Goal: Task Accomplishment & Management: Manage account settings

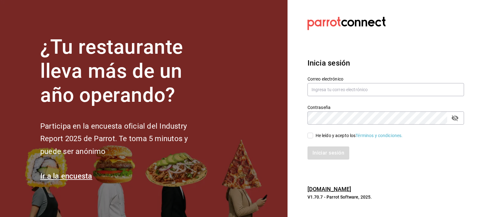
click at [311, 135] on input "He leído y acepto los Términos y condiciones." at bounding box center [311, 136] width 6 height 6
checkbox input "true"
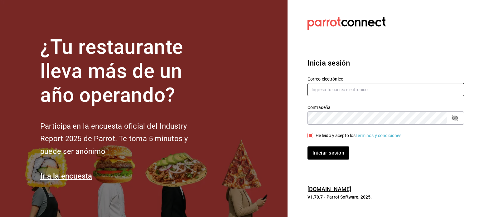
type input "tavoramos@outlook.com"
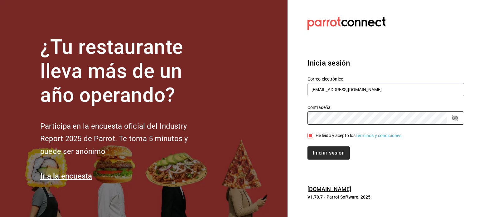
click at [334, 152] on button "Iniciar sesión" at bounding box center [329, 152] width 42 height 13
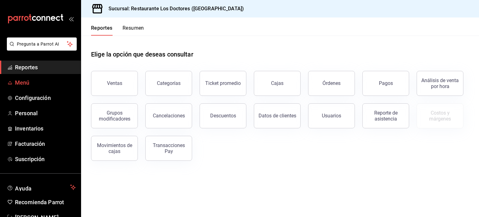
click at [25, 81] on span "Menú" at bounding box center [45, 82] width 61 height 8
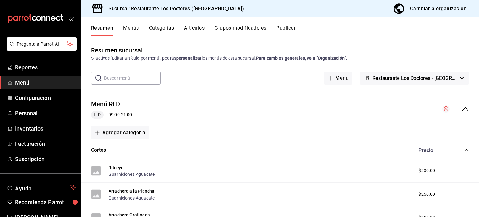
click at [143, 77] on input "text" at bounding box center [132, 78] width 56 height 12
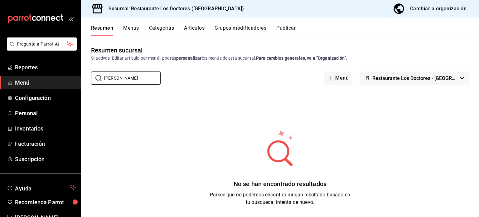
type input "[PERSON_NAME]"
click at [196, 27] on button "Artículos" at bounding box center [194, 30] width 21 height 11
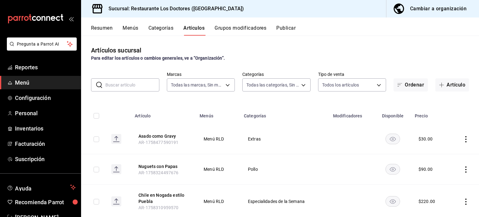
type input "269702e0-5912-4416-965b-3ce4215a42b7"
type input "e40f68c4-5470-4488-bb64-5a0d73682263,e37cb4b1-52e9-4afe-84ec-c260813ff584,0ed72…"
click at [124, 82] on input "text" at bounding box center [132, 85] width 54 height 12
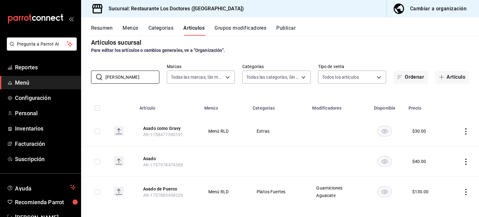
scroll to position [12, 0]
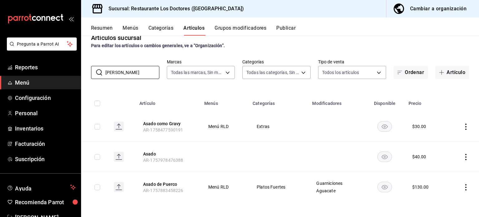
type input "[PERSON_NAME]"
click at [463, 186] on icon "actions" at bounding box center [466, 187] width 6 height 6
click at [444, 173] on span "Editar" at bounding box center [443, 175] width 16 height 7
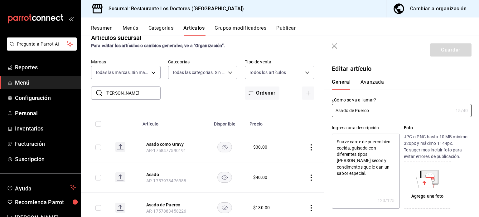
type textarea "x"
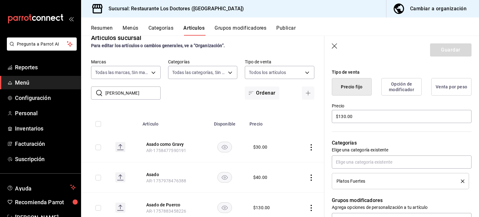
scroll to position [156, 0]
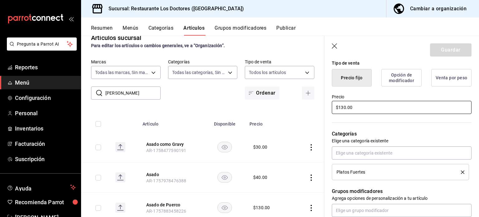
click at [344, 107] on input "$130.00" at bounding box center [402, 107] width 140 height 13
type input "$10.00"
type textarea "x"
type input "$160.00"
type textarea "x"
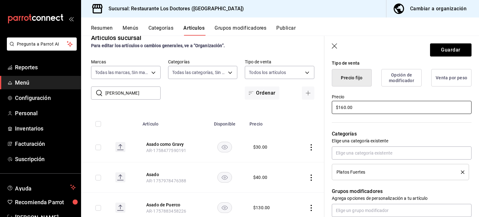
type input "$10.00"
type textarea "x"
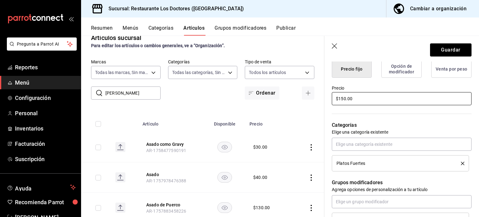
scroll to position [183, 0]
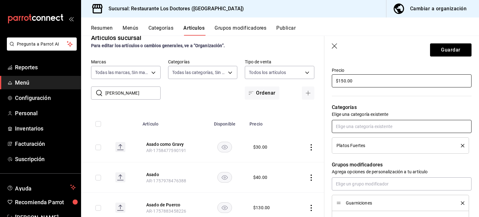
type input "$150.00"
click at [371, 123] on input "text" at bounding box center [402, 126] width 140 height 13
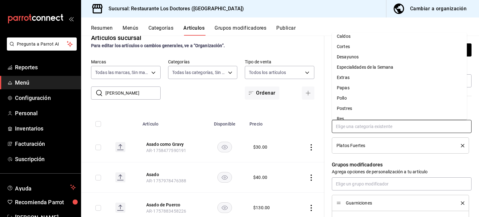
scroll to position [21, 0]
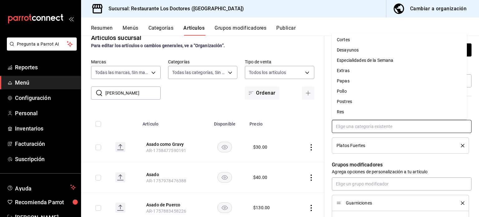
click at [347, 111] on li "Res" at bounding box center [399, 112] width 135 height 10
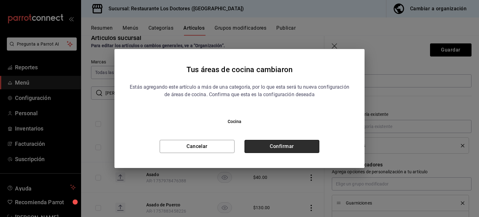
click at [300, 145] on button "Confirmar" at bounding box center [282, 146] width 75 height 13
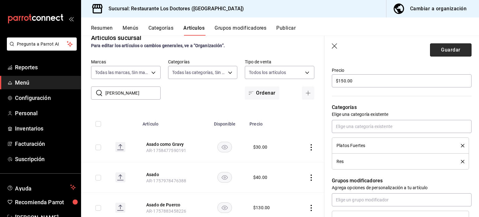
click at [452, 52] on button "Guardar" at bounding box center [451, 49] width 42 height 13
type textarea "x"
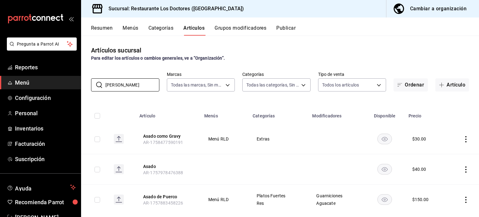
drag, startPoint x: 140, startPoint y: 85, endPoint x: 17, endPoint y: 87, distance: 123.6
click at [17, 87] on div "Pregunta a Parrot AI Reportes Menú Configuración Personal Inventarios Facturaci…" at bounding box center [239, 108] width 479 height 217
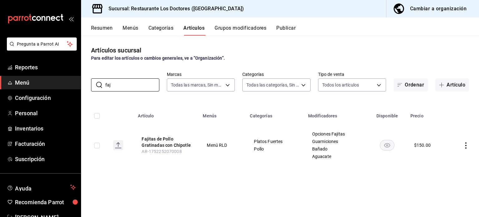
type input "faj"
click at [465, 143] on icon "actions" at bounding box center [466, 145] width 6 height 6
click at [448, 159] on span "Editar" at bounding box center [447, 160] width 16 height 7
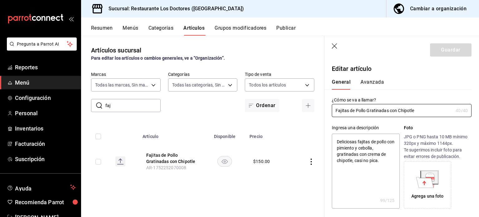
type textarea "x"
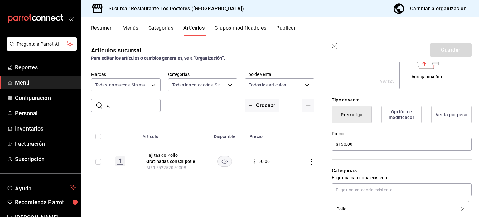
scroll to position [125, 0]
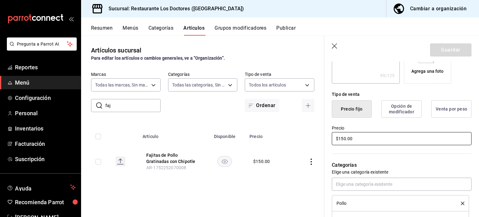
drag, startPoint x: 359, startPoint y: 137, endPoint x: 287, endPoint y: 137, distance: 72.1
click at [287, 137] on main "Artículos sucursal Para editar los artículos o cambios generales, ve a “Organiz…" at bounding box center [280, 126] width 398 height 181
type input "$1.00"
type textarea "x"
type input "$17.00"
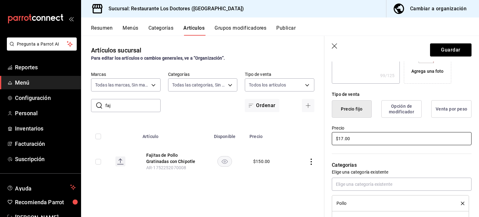
type textarea "x"
type input "$170.00"
type textarea "x"
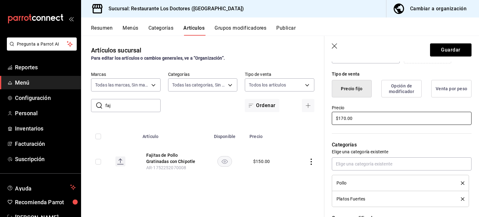
scroll to position [156, 0]
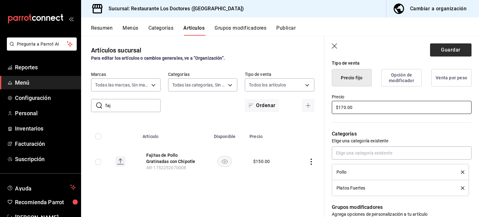
type input "$170.00"
click at [446, 51] on button "Guardar" at bounding box center [451, 49] width 42 height 13
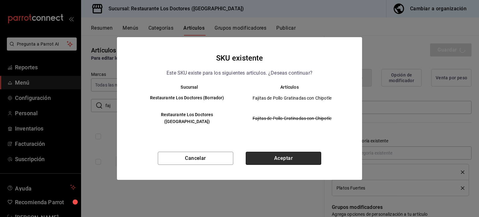
click at [261, 152] on button "Aceptar" at bounding box center [284, 158] width 76 height 13
type textarea "x"
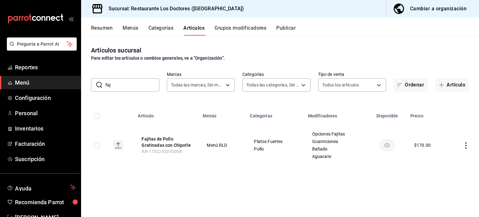
click at [169, 27] on button "Categorías" at bounding box center [161, 30] width 25 height 11
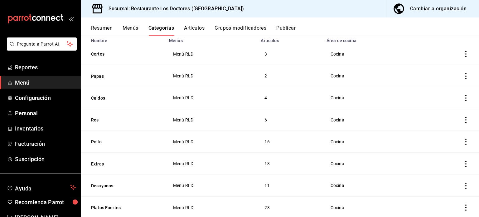
scroll to position [62, 0]
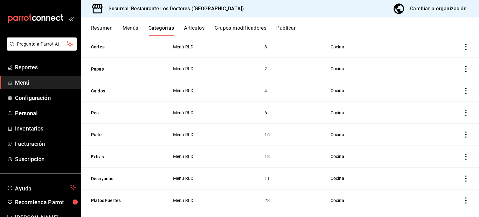
click at [463, 112] on icon "actions" at bounding box center [466, 113] width 6 height 6
click at [440, 129] on span "Editar" at bounding box center [443, 127] width 16 height 7
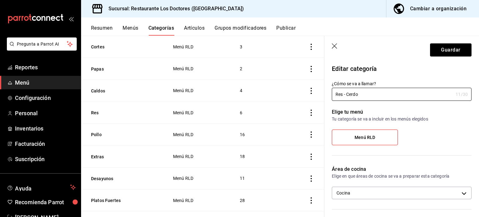
type input "Res - Cerdo"
click at [385, 140] on label "Menú RLD" at bounding box center [365, 137] width 66 height 15
click at [0, 0] on input "Menú RLD" at bounding box center [0, 0] width 0 height 0
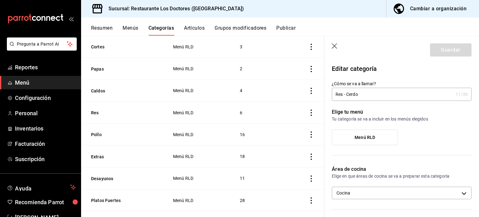
click at [385, 139] on label "Menú RLD" at bounding box center [365, 137] width 66 height 15
click at [0, 0] on input "Menú RLD" at bounding box center [0, 0] width 0 height 0
click at [450, 49] on button "Guardar" at bounding box center [451, 49] width 42 height 13
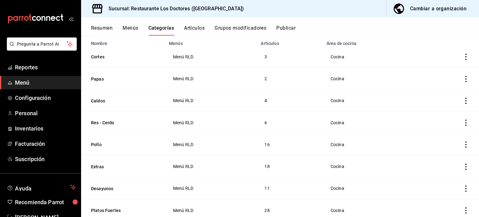
scroll to position [62, 0]
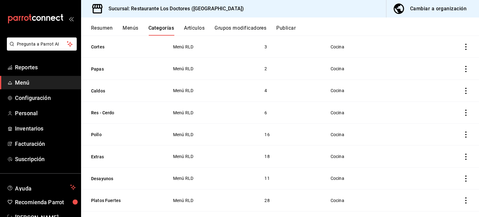
click at [463, 112] on icon "actions" at bounding box center [466, 113] width 6 height 6
click at [443, 127] on span "Editar" at bounding box center [443, 127] width 16 height 7
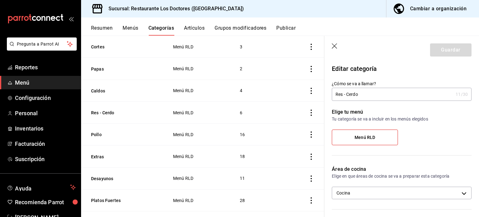
click at [402, 91] on input "Res - Cerdo" at bounding box center [392, 94] width 121 height 12
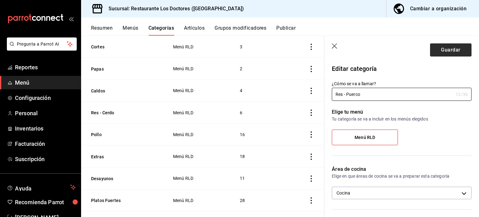
type input "Res - Puerco"
click at [449, 46] on button "Guardar" at bounding box center [451, 49] width 42 height 13
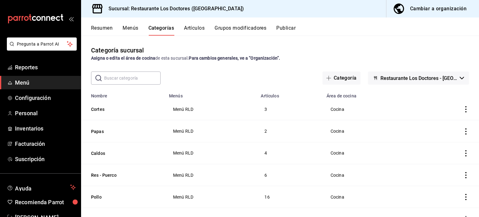
click at [341, 32] on div "Resumen Menús Categorías Artículos Grupos modificadores Publicar" at bounding box center [285, 30] width 388 height 11
click at [192, 27] on button "Artículos" at bounding box center [194, 30] width 21 height 11
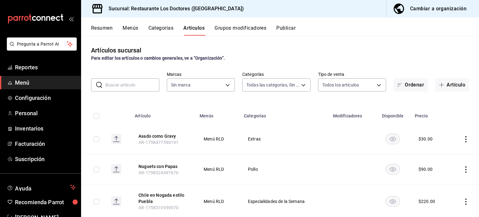
type input "e40f68c4-5470-4488-bb64-5a0d73682263,e37cb4b1-52e9-4afe-84ec-c260813ff584,0ed72…"
type input "269702e0-5912-4416-965b-3ce4215a42b7"
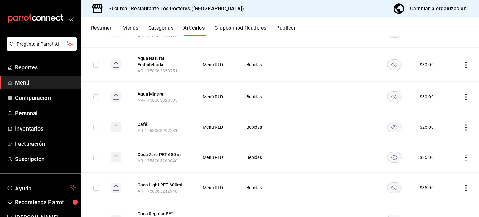
scroll to position [614, 0]
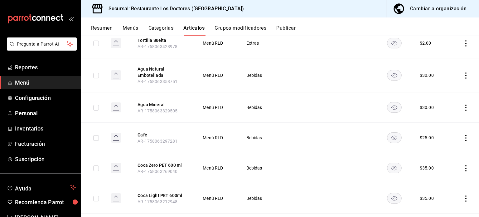
click at [466, 74] on icon "actions" at bounding box center [466, 75] width 1 height 6
click at [438, 89] on span "Editar" at bounding box center [443, 89] width 16 height 7
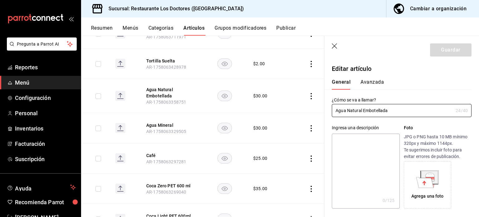
type input "$30.00"
radio input "false"
radio input "true"
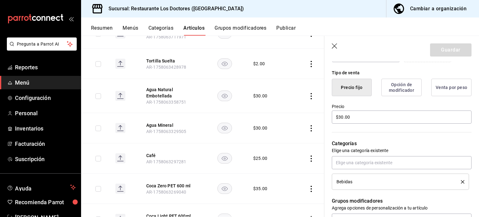
scroll to position [156, 0]
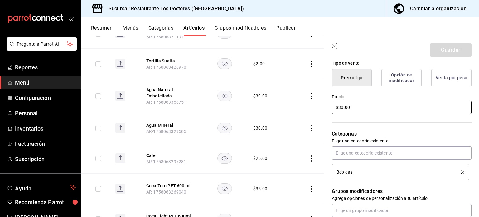
drag, startPoint x: 355, startPoint y: 107, endPoint x: 274, endPoint y: 99, distance: 80.6
click at [274, 100] on main "Artículos sucursal Para editar los artículos o cambios generales, ve a “Organiz…" at bounding box center [280, 126] width 398 height 181
type input "$25.00"
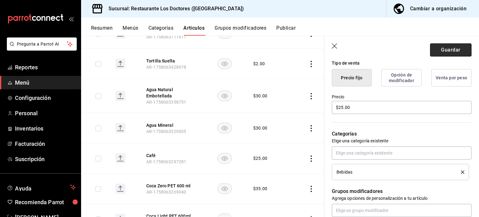
click at [448, 51] on button "Guardar" at bounding box center [451, 49] width 42 height 13
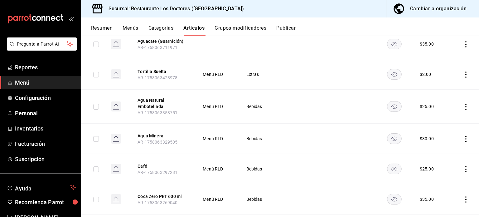
scroll to position [614, 0]
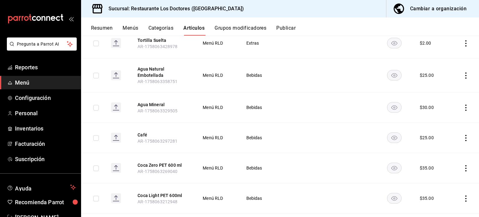
click at [463, 105] on icon "actions" at bounding box center [466, 108] width 6 height 6
click at [437, 121] on span "Editar" at bounding box center [443, 121] width 16 height 7
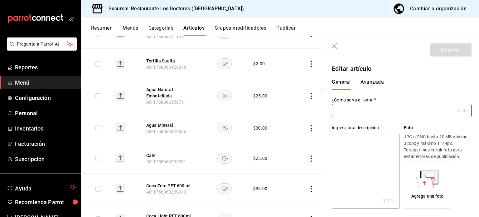
type input "Agua Mineral"
type input "AR-1758063329505"
type input "$30.00"
radio input "false"
radio input "true"
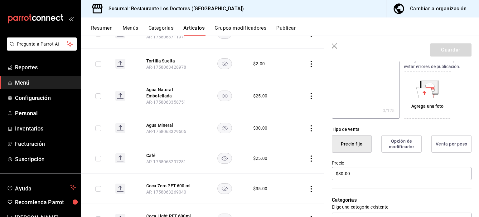
scroll to position [94, 0]
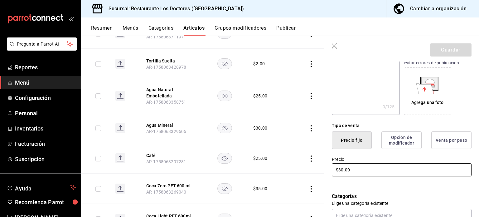
drag, startPoint x: 360, startPoint y: 169, endPoint x: 284, endPoint y: 166, distance: 76.8
click at [284, 166] on main "Artículos sucursal Para editar los artículos o cambios generales, ve a “Organiz…" at bounding box center [280, 126] width 398 height 181
type input "$35.00"
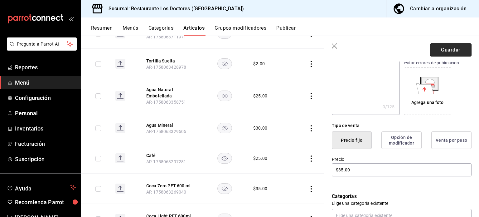
click at [458, 49] on button "Guardar" at bounding box center [451, 49] width 42 height 13
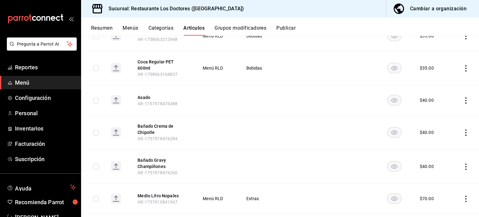
scroll to position [770, 0]
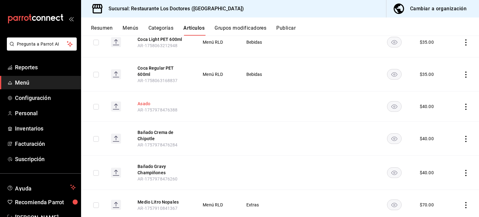
click at [143, 100] on button "Asado" at bounding box center [163, 103] width 50 height 6
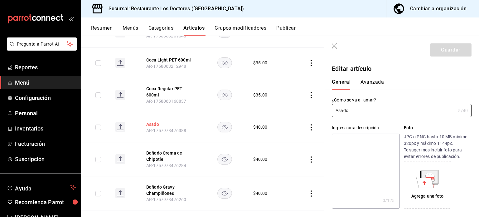
type input "$40.00"
click at [370, 82] on button "Avanzada" at bounding box center [372, 84] width 23 height 11
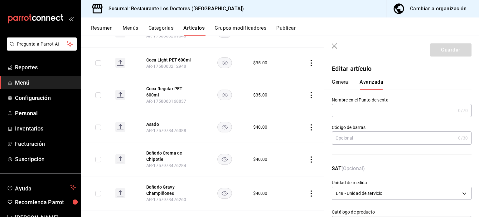
click at [335, 45] on icon "button" at bounding box center [335, 46] width 6 height 6
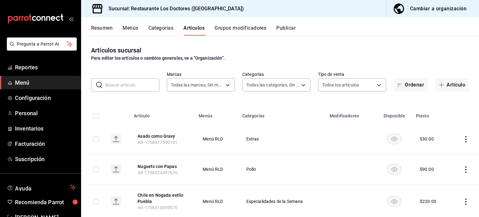
click at [123, 86] on input "text" at bounding box center [132, 85] width 54 height 12
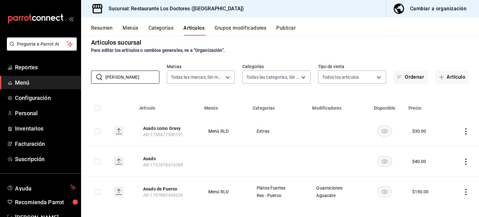
scroll to position [12, 0]
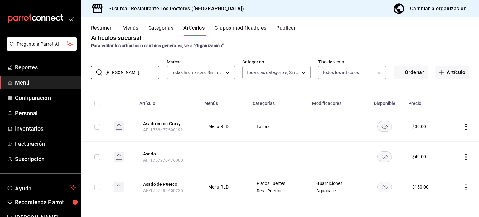
type input "[PERSON_NAME]"
click at [466, 157] on icon "actions" at bounding box center [466, 157] width 1 height 6
click at [436, 200] on li "Eliminar" at bounding box center [437, 197] width 37 height 13
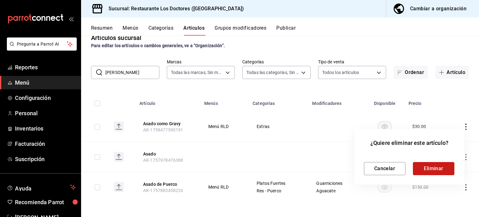
click at [434, 163] on button "Eliminar" at bounding box center [434, 168] width 42 height 13
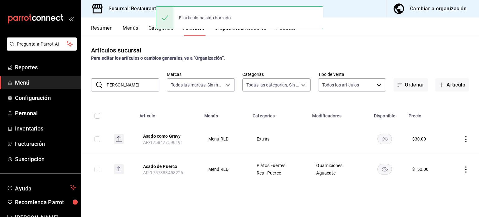
scroll to position [0, 0]
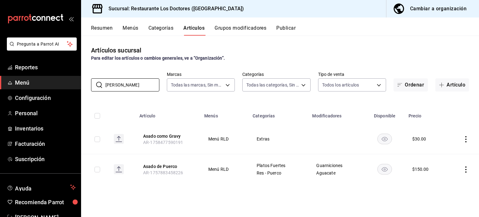
drag, startPoint x: 140, startPoint y: 83, endPoint x: 88, endPoint y: 82, distance: 52.1
click at [86, 83] on div "​ [PERSON_NAME] ​ Marcas Todas las marcas, Sin marca 269702e0-5912-4416-965b-3c…" at bounding box center [280, 81] width 398 height 20
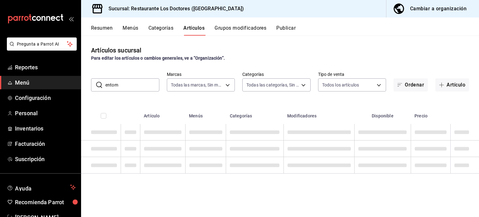
click at [133, 86] on input "entom" at bounding box center [132, 85] width 54 height 12
type input "e"
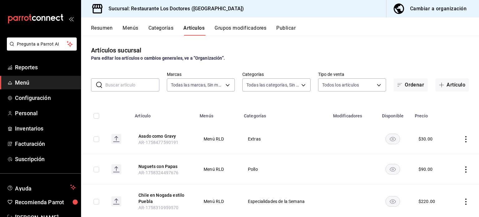
click at [142, 86] on input "text" at bounding box center [132, 85] width 54 height 12
type input "entom"
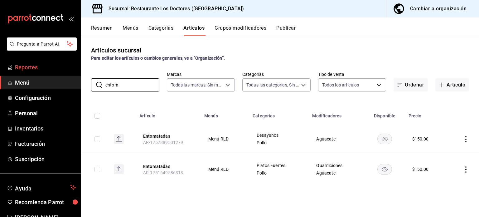
drag, startPoint x: 122, startPoint y: 85, endPoint x: 59, endPoint y: 72, distance: 64.9
click at [59, 72] on div "Pregunta a Parrot AI Reportes Menú Configuración Personal Inventarios Facturaci…" at bounding box center [239, 108] width 479 height 217
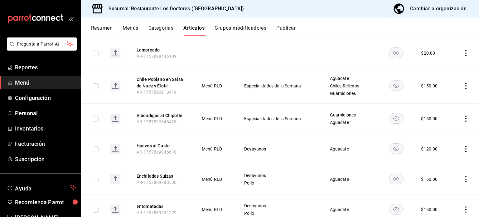
scroll to position [1392, 0]
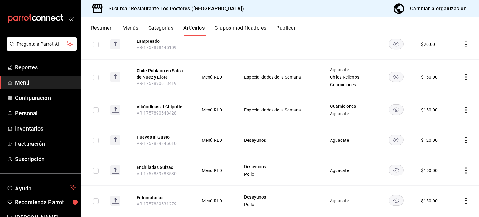
click at [466, 107] on icon "actions" at bounding box center [466, 110] width 1 height 6
click at [472, 97] on div at bounding box center [239, 108] width 479 height 217
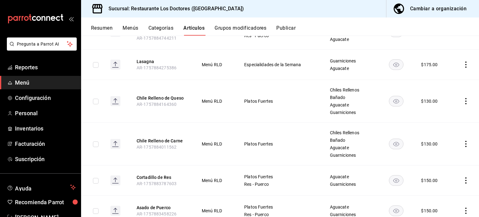
scroll to position [2014, 0]
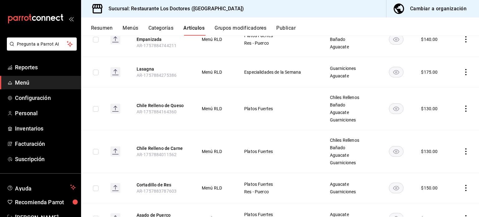
click at [466, 105] on icon "actions" at bounding box center [466, 108] width 1 height 6
click at [446, 103] on span "Editar" at bounding box center [443, 104] width 16 height 7
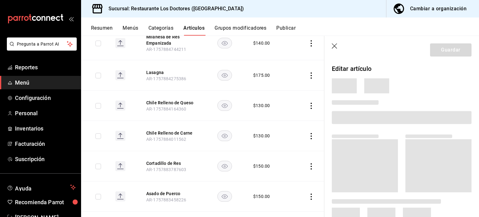
scroll to position [1997, 0]
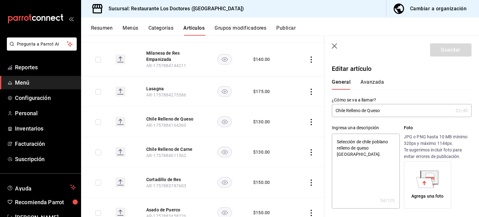
type textarea "x"
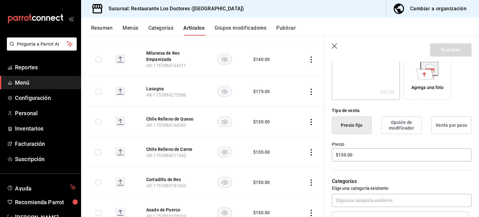
scroll to position [125, 0]
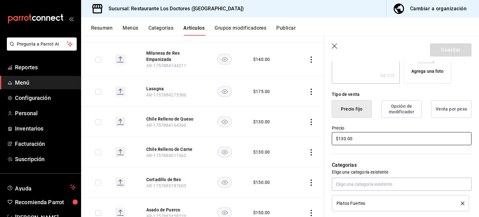
drag, startPoint x: 354, startPoint y: 138, endPoint x: 321, endPoint y: 136, distance: 32.8
click at [321, 136] on main "Artículos sucursal Para editar los artículos o cambios generales, ve a “Organiz…" at bounding box center [280, 126] width 398 height 181
type input "$1.00"
type textarea "x"
type input "$15.00"
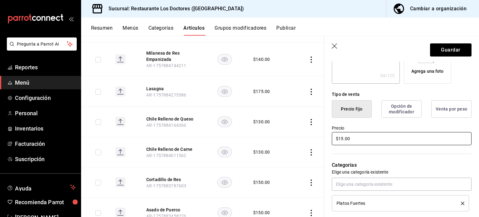
type textarea "x"
type input "$150.00"
type textarea "x"
type input "$150.00"
click at [449, 50] on button "Guardar" at bounding box center [451, 49] width 42 height 13
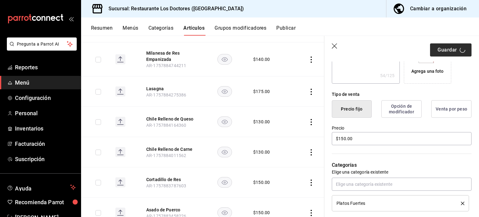
type textarea "x"
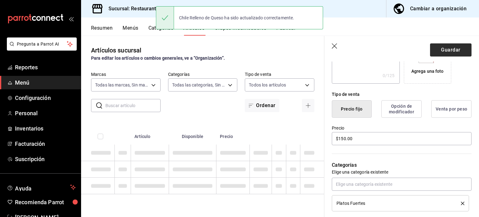
type textarea "x"
type input "AR-1758568505089"
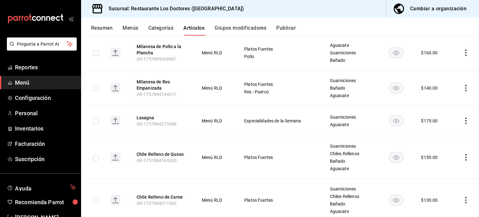
scroll to position [1971, 0]
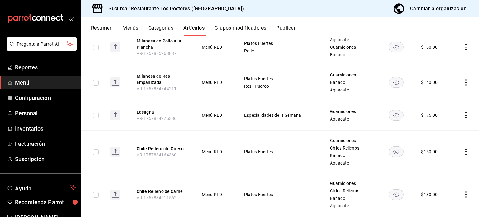
click at [463, 191] on icon "actions" at bounding box center [466, 194] width 6 height 6
click at [443, 175] on span "Editar" at bounding box center [443, 175] width 16 height 7
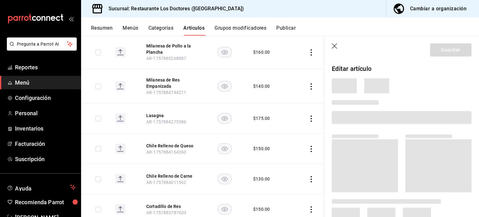
scroll to position [1956, 0]
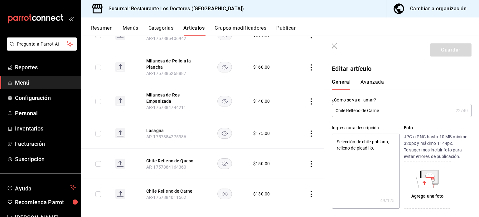
type textarea "x"
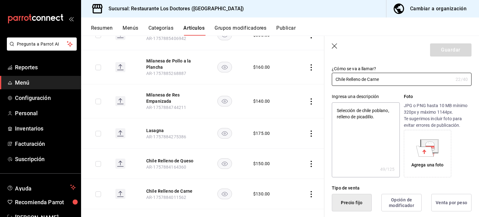
scroll to position [62, 0]
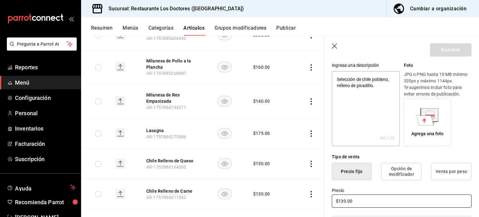
drag, startPoint x: 358, startPoint y: 201, endPoint x: 301, endPoint y: 194, distance: 56.6
click at [303, 195] on main "Artículos sucursal Para editar los artículos o cambios generales, ve a “Organiz…" at bounding box center [280, 126] width 398 height 181
type input "$1.00"
type textarea "x"
type input "$15.00"
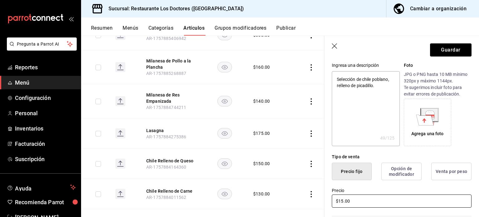
type textarea "x"
type input "$150.00"
type textarea "x"
type input "$150.00"
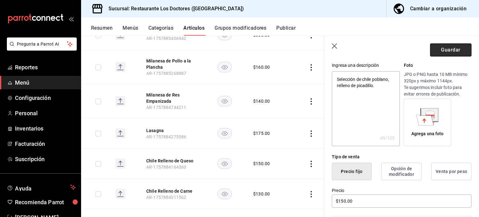
click at [455, 48] on button "Guardar" at bounding box center [451, 49] width 42 height 13
type textarea "x"
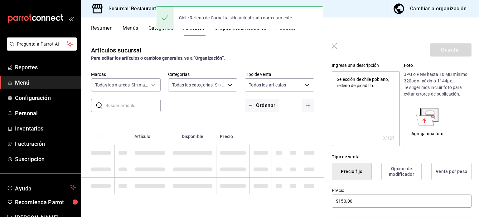
type textarea "x"
type input "AR-1758568556458"
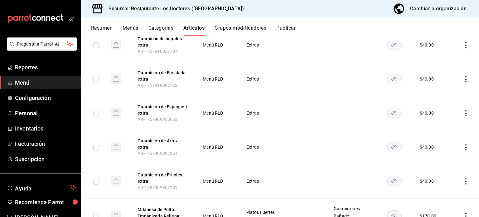
scroll to position [1097, 0]
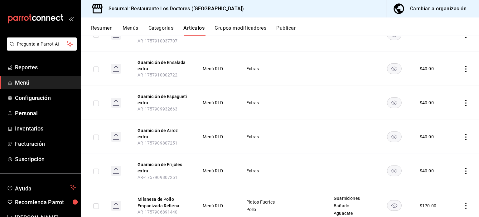
click at [462, 188] on td at bounding box center [465, 205] width 29 height 35
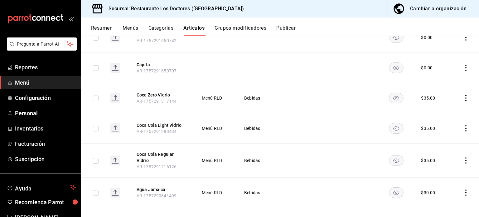
scroll to position [2452, 0]
